Goal: Task Accomplishment & Management: Use online tool/utility

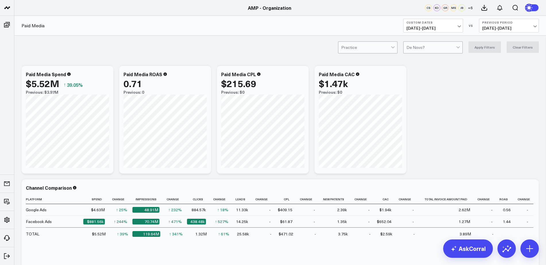
click at [343, 5] on div "AMP - Organization" at bounding box center [269, 8] width 539 height 6
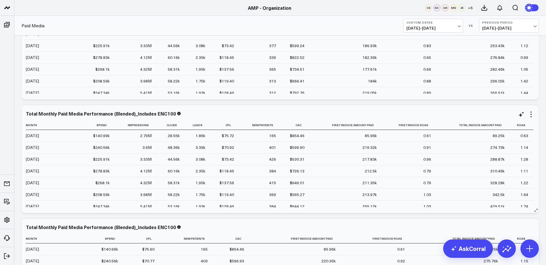
scroll to position [0, 0]
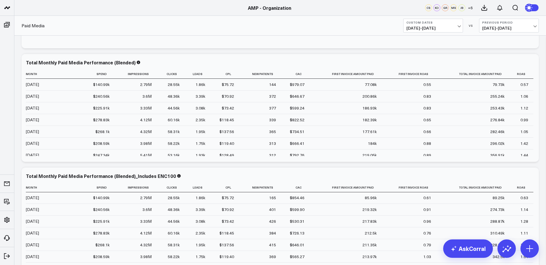
scroll to position [239, 0]
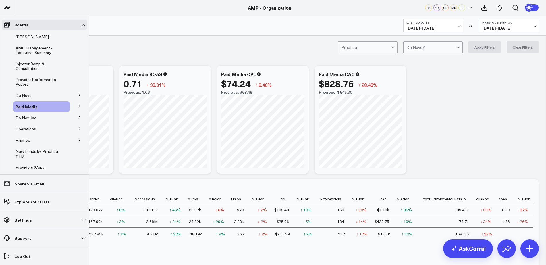
click at [78, 94] on icon at bounding box center [79, 94] width 3 height 3
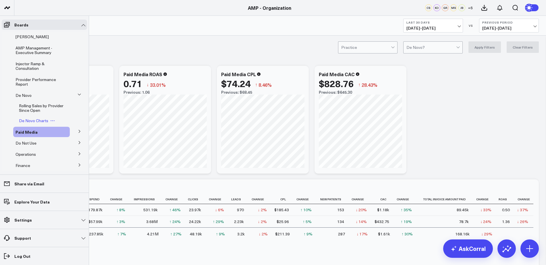
click at [31, 122] on span "De Novo Charts" at bounding box center [33, 120] width 29 height 5
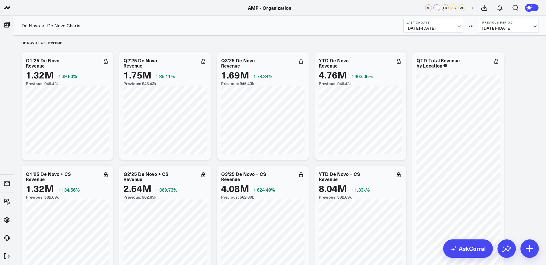
scroll to position [3, 0]
click at [532, 25] on button "Previous Period 07/22/25 - 08/20/25" at bounding box center [509, 26] width 60 height 14
click at [508, 59] on link "YoY" at bounding box center [509, 60] width 59 height 11
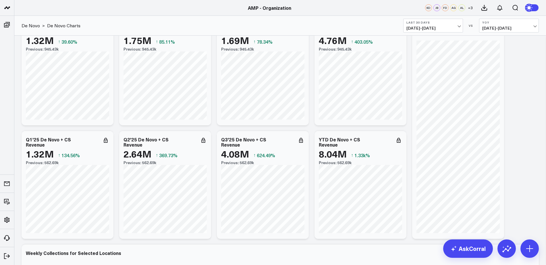
scroll to position [8, 0]
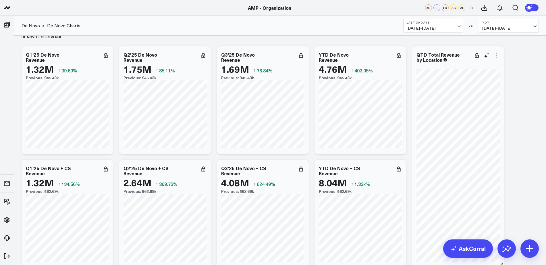
click at [497, 54] on icon at bounding box center [496, 55] width 7 height 7
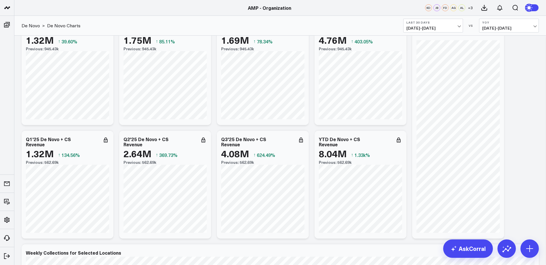
scroll to position [0, 0]
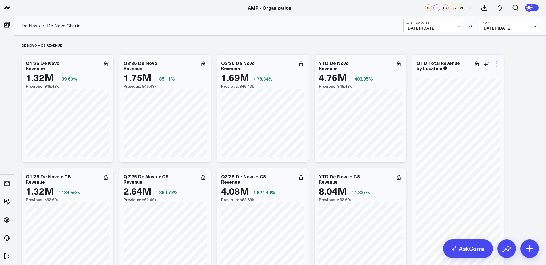
click at [497, 64] on icon at bounding box center [496, 63] width 1 height 1
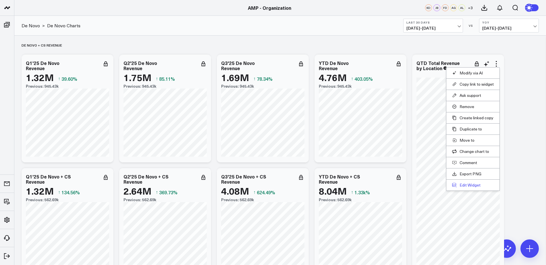
click at [474, 182] on button "Edit Widget" at bounding box center [473, 184] width 42 height 5
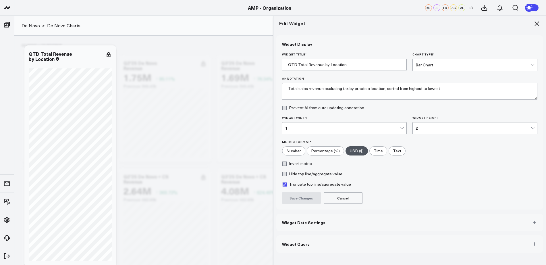
click at [334, 224] on button "Widget Date Settings" at bounding box center [409, 222] width 267 height 17
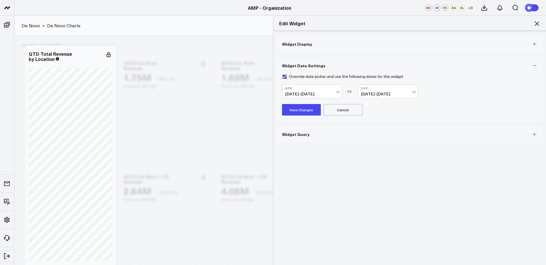
click at [411, 92] on span "07/01/24 - 09/02/24" at bounding box center [387, 94] width 53 height 5
click at [377, 113] on link "MoM" at bounding box center [387, 114] width 59 height 11
click at [297, 109] on button "Save Changes" at bounding box center [301, 109] width 39 height 11
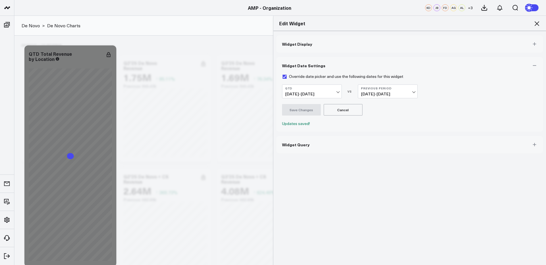
click at [407, 92] on span "04/11/25 - 06/30/25" at bounding box center [387, 94] width 53 height 5
click at [379, 129] on link "YoY" at bounding box center [387, 126] width 59 height 11
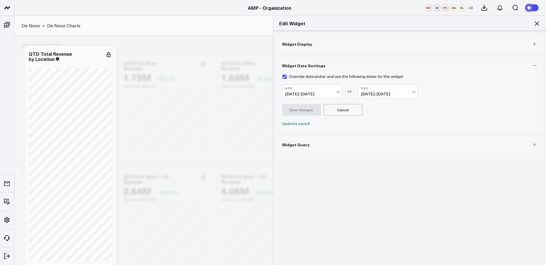
click at [408, 96] on span "04/11/25 - 06/30/25" at bounding box center [387, 94] width 53 height 5
click at [372, 116] on link "MoM" at bounding box center [387, 114] width 59 height 11
click at [405, 92] on span "04/11/25 - 06/30/25" at bounding box center [387, 94] width 53 height 5
click at [385, 105] on link "Previous Period" at bounding box center [387, 103] width 59 height 11
click at [396, 92] on span "04/11/25 - 06/30/25" at bounding box center [387, 94] width 53 height 5
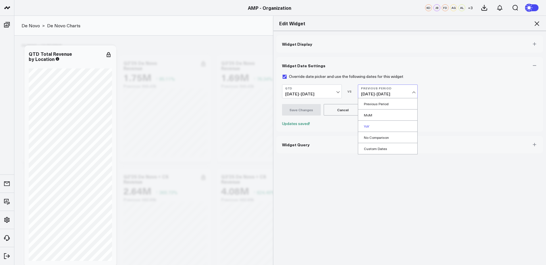
click at [378, 127] on link "YoY" at bounding box center [387, 126] width 59 height 11
click at [321, 120] on form "Override date picker and use the following dates for this widget QTD 07/01/25 -…" at bounding box center [410, 100] width 256 height 52
click at [409, 92] on span "04/11/25 - 06/30/25" at bounding box center [387, 94] width 53 height 5
click at [445, 89] on div "QTD 07/01/25 - 09/19/25 VS YoY 04/11/25 - 06/30/25 Previous Period MoM YoY No C…" at bounding box center [410, 91] width 256 height 14
click at [538, 21] on icon at bounding box center [537, 23] width 7 height 7
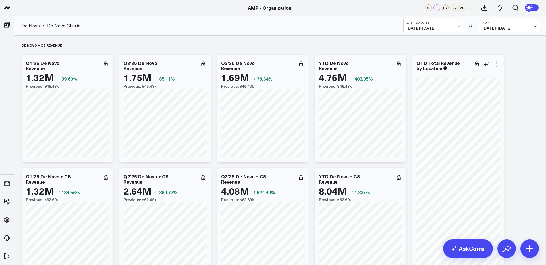
click at [497, 65] on icon at bounding box center [496, 63] width 7 height 7
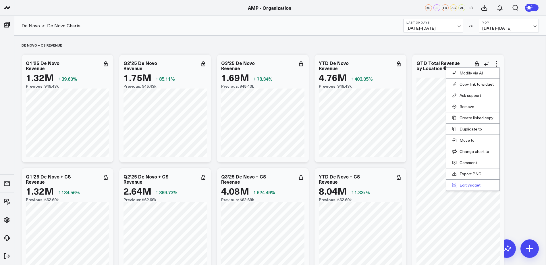
click at [468, 183] on button "Edit Widget" at bounding box center [473, 184] width 42 height 5
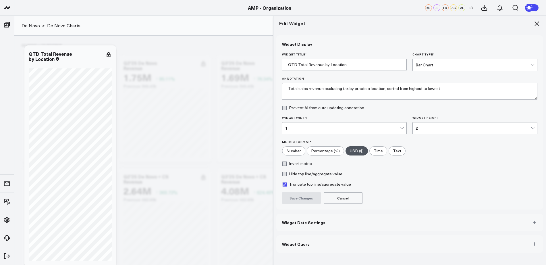
click at [313, 216] on button "Widget Date Settings" at bounding box center [409, 222] width 267 height 17
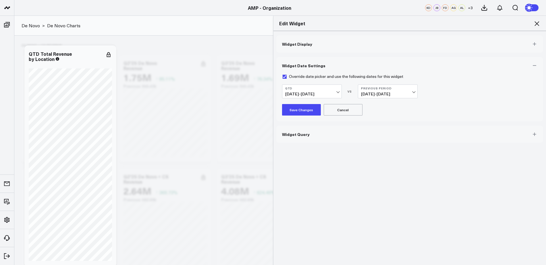
click at [393, 92] on span "04/11/25 - 06/30/25" at bounding box center [387, 94] width 53 height 5
click at [366, 126] on link "YoY" at bounding box center [387, 126] width 59 height 11
click at [296, 111] on button "Save Changes" at bounding box center [301, 109] width 39 height 11
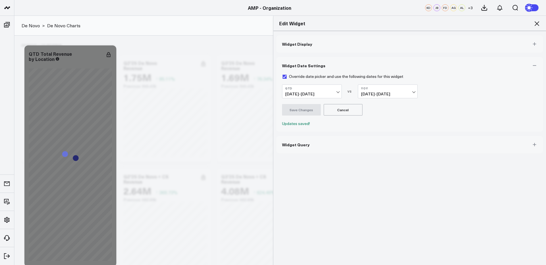
click at [410, 93] on span "04/11/25 - 06/30/25" at bounding box center [387, 94] width 53 height 5
click at [379, 150] on link "Custom Dates" at bounding box center [387, 148] width 59 height 11
select select "8"
select select "2025"
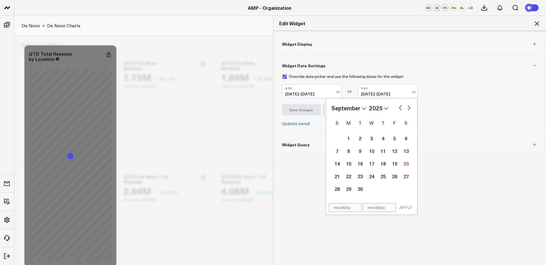
click at [398, 107] on button "button" at bounding box center [401, 107] width 6 height 7
select select "7"
select select "2025"
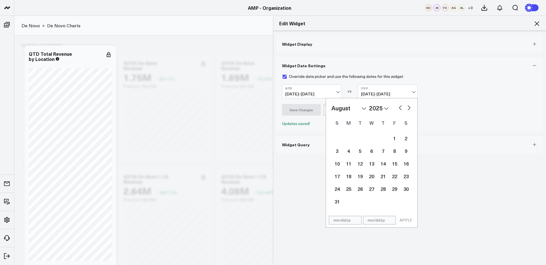
click at [398, 107] on button "button" at bounding box center [401, 107] width 6 height 7
select select "6"
select select "2025"
click at [361, 137] on div "1" at bounding box center [360, 137] width 11 height 11
type input "07/01/25"
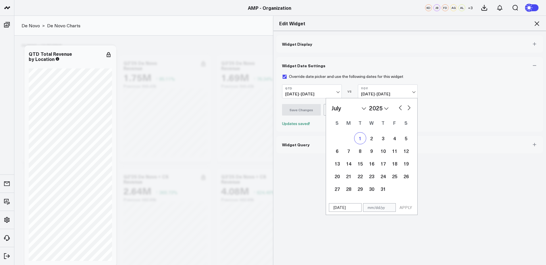
select select "6"
select select "2025"
click at [406, 108] on button "button" at bounding box center [409, 107] width 6 height 7
select select "7"
select select "2025"
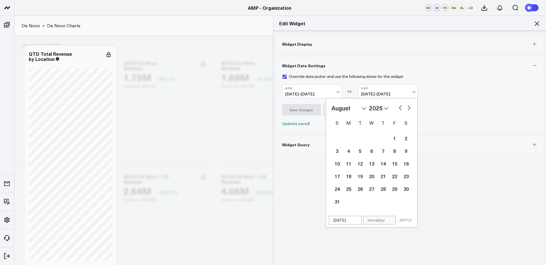
click at [406, 108] on button "button" at bounding box center [409, 107] width 6 height 7
select select "8"
select select "2025"
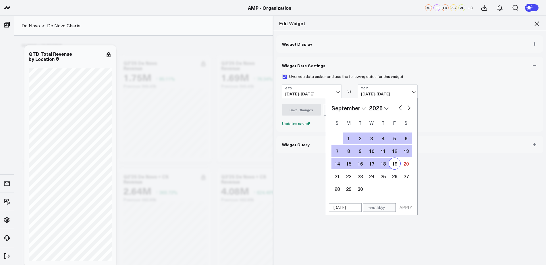
click at [393, 168] on div "19" at bounding box center [394, 163] width 11 height 11
type input "[DATE]"
select select "8"
select select "2025"
click at [405, 206] on button "APPLY" at bounding box center [405, 207] width 17 height 9
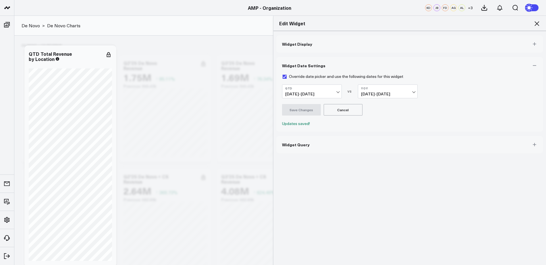
click at [539, 26] on icon at bounding box center [537, 23] width 7 height 7
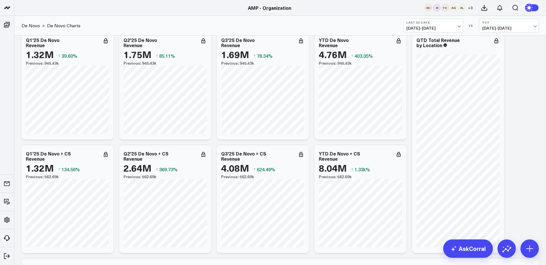
scroll to position [22, 0]
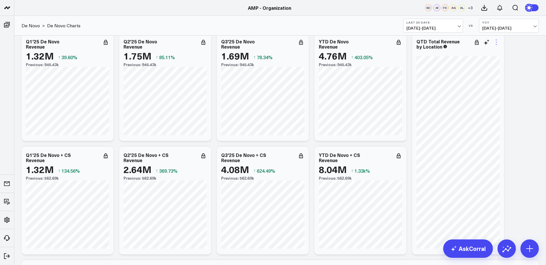
click at [498, 39] on icon at bounding box center [496, 42] width 7 height 7
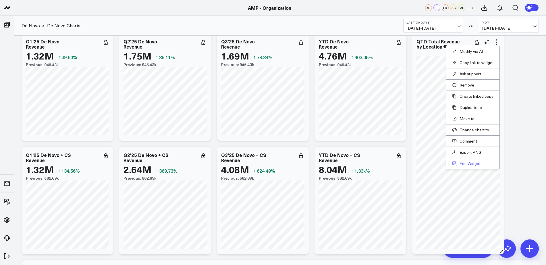
click at [468, 161] on button "Edit Widget" at bounding box center [473, 163] width 42 height 5
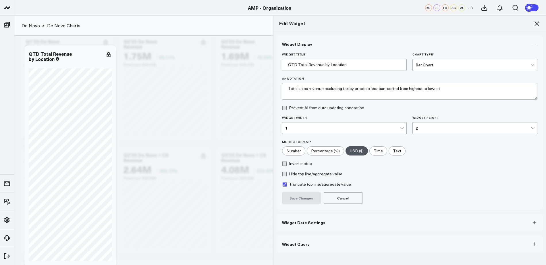
click at [351, 226] on button "Widget Date Settings" at bounding box center [409, 222] width 267 height 17
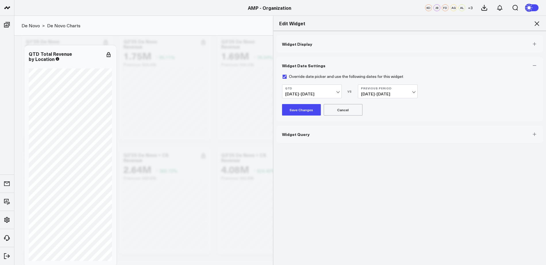
click at [398, 89] on b "Previous Period" at bounding box center [387, 87] width 53 height 3
click at [372, 153] on link "Custom Dates" at bounding box center [387, 148] width 59 height 11
select select "8"
select select "2025"
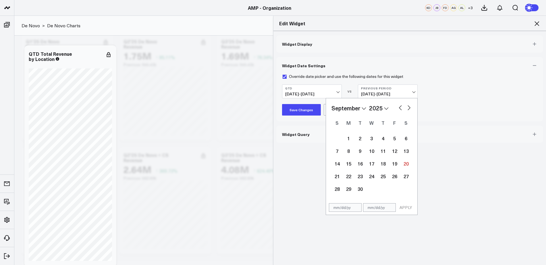
click at [382, 109] on select "2026 2025 2024 2023 2022 2021 2020 2019 2018 2017 2016 2015 2014 2013 2012 2011…" at bounding box center [379, 108] width 20 height 9
select select "8"
select select "2024"
click at [398, 109] on button "button" at bounding box center [401, 107] width 6 height 7
select select "7"
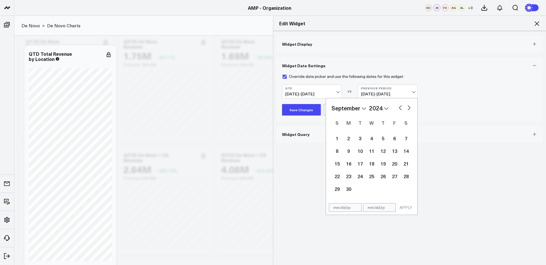
select select "2024"
click at [398, 109] on button "button" at bounding box center [401, 107] width 6 height 7
select select "6"
select select "2024"
click at [345, 137] on div "1" at bounding box center [348, 137] width 11 height 11
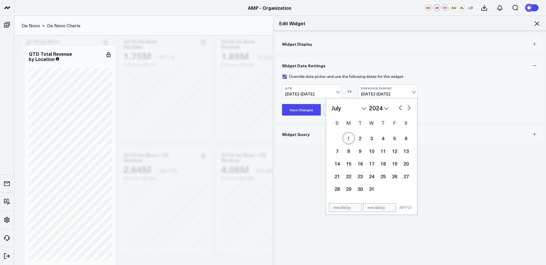
type input "07/01/24"
select select "6"
select select "2024"
click at [406, 109] on button "button" at bounding box center [409, 107] width 6 height 7
select select "7"
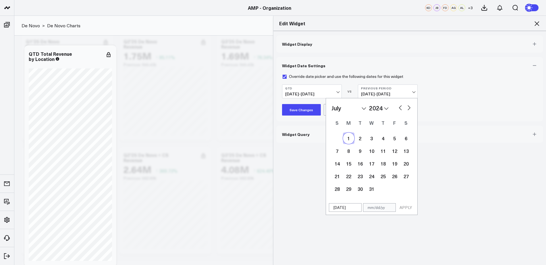
select select "2024"
click at [406, 109] on button "button" at bounding box center [409, 107] width 6 height 7
select select "8"
select select "2024"
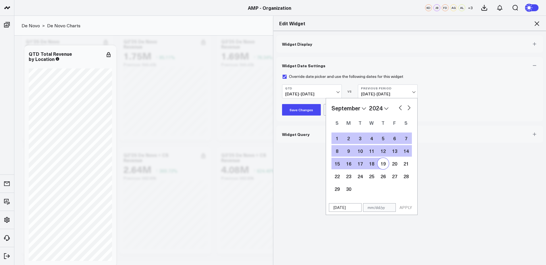
click at [383, 165] on div "19" at bounding box center [383, 163] width 11 height 11
type input "09/19/24"
select select "8"
select select "2024"
click at [402, 207] on button "APPLY" at bounding box center [405, 207] width 17 height 9
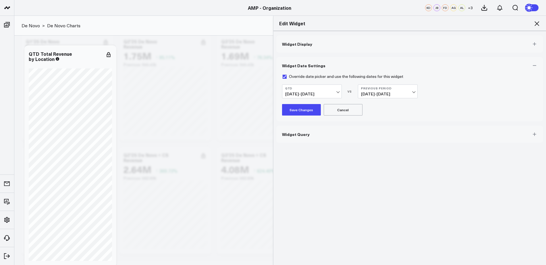
click at [292, 113] on button "Save Changes" at bounding box center [301, 109] width 39 height 11
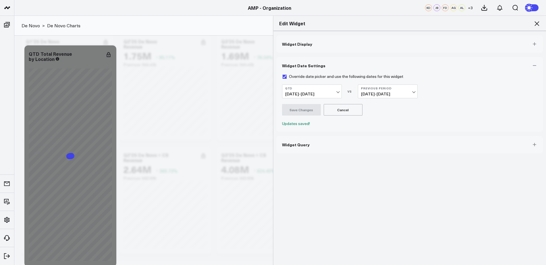
click at [537, 24] on icon at bounding box center [537, 23] width 5 height 5
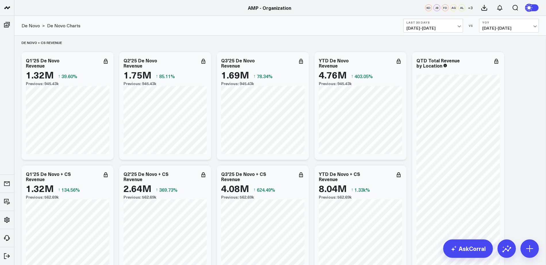
scroll to position [3, 0]
click at [498, 58] on icon at bounding box center [496, 60] width 7 height 7
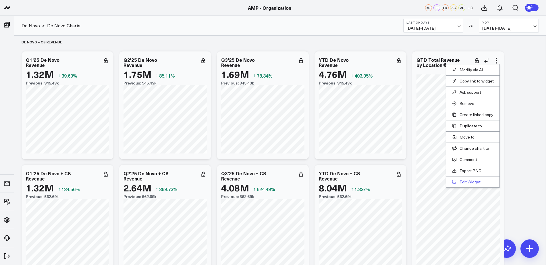
click at [464, 184] on button "Edit Widget" at bounding box center [473, 181] width 42 height 5
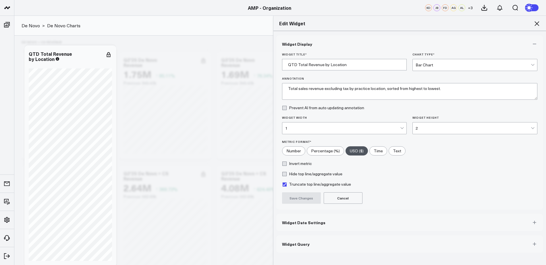
click at [300, 228] on button "Widget Date Settings" at bounding box center [409, 222] width 267 height 17
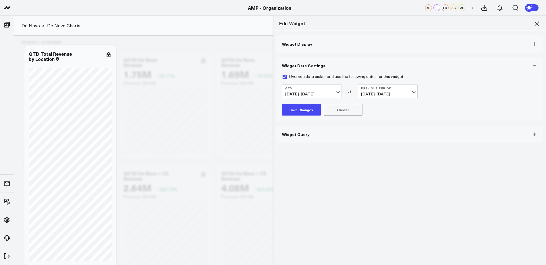
click at [335, 96] on button "QTD 07/01/25 - 09/19/25" at bounding box center [312, 91] width 60 height 14
click at [372, 92] on span "04/11/25 - 06/30/25" at bounding box center [387, 94] width 53 height 5
click at [387, 103] on link "Previous Period" at bounding box center [387, 103] width 59 height 11
click at [303, 112] on button "Save Changes" at bounding box center [301, 109] width 39 height 11
click at [538, 25] on icon at bounding box center [537, 23] width 5 height 5
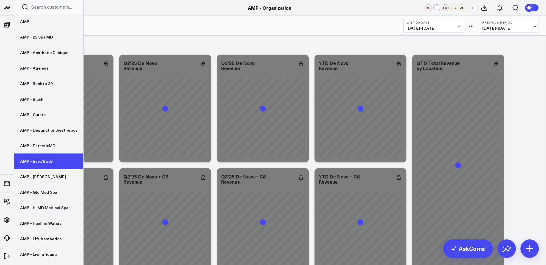
click at [46, 158] on link "AMP - Ever/Body" at bounding box center [48, 161] width 69 height 16
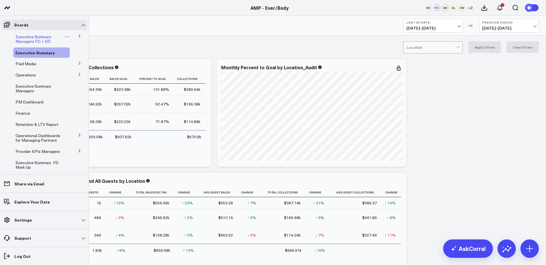
click at [23, 37] on span "Executive Summary Managers FD + KD" at bounding box center [34, 39] width 36 height 10
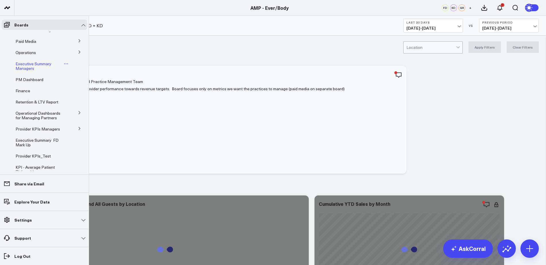
scroll to position [27, 0]
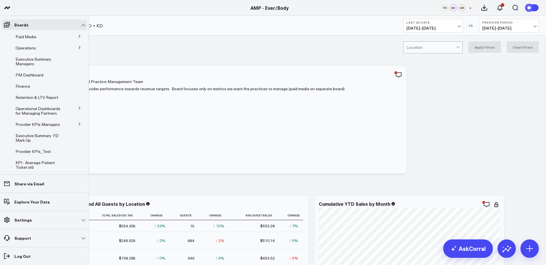
click at [78, 123] on icon at bounding box center [79, 123] width 3 height 3
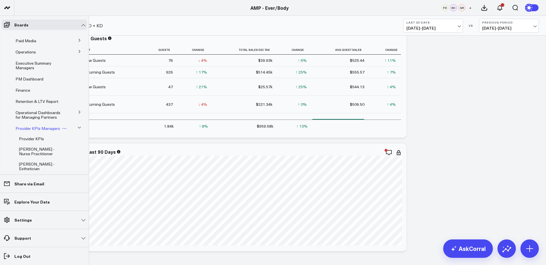
scroll to position [17, 0]
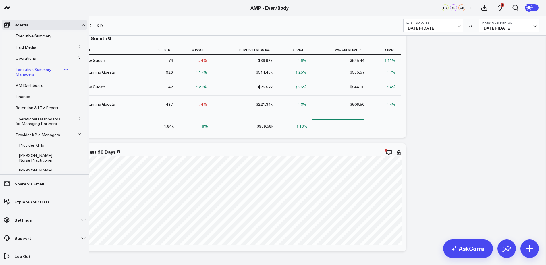
click at [22, 70] on span "Executive Summary Managers" at bounding box center [34, 72] width 36 height 10
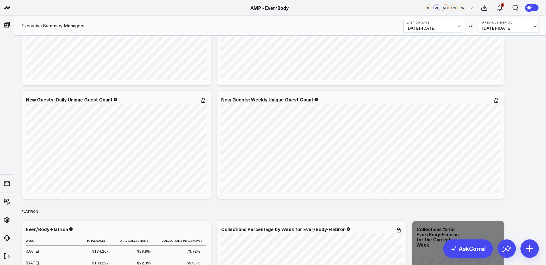
scroll to position [597, 0]
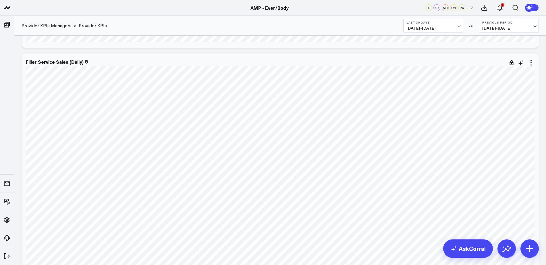
scroll to position [1893, 0]
